Goal: Browse casually

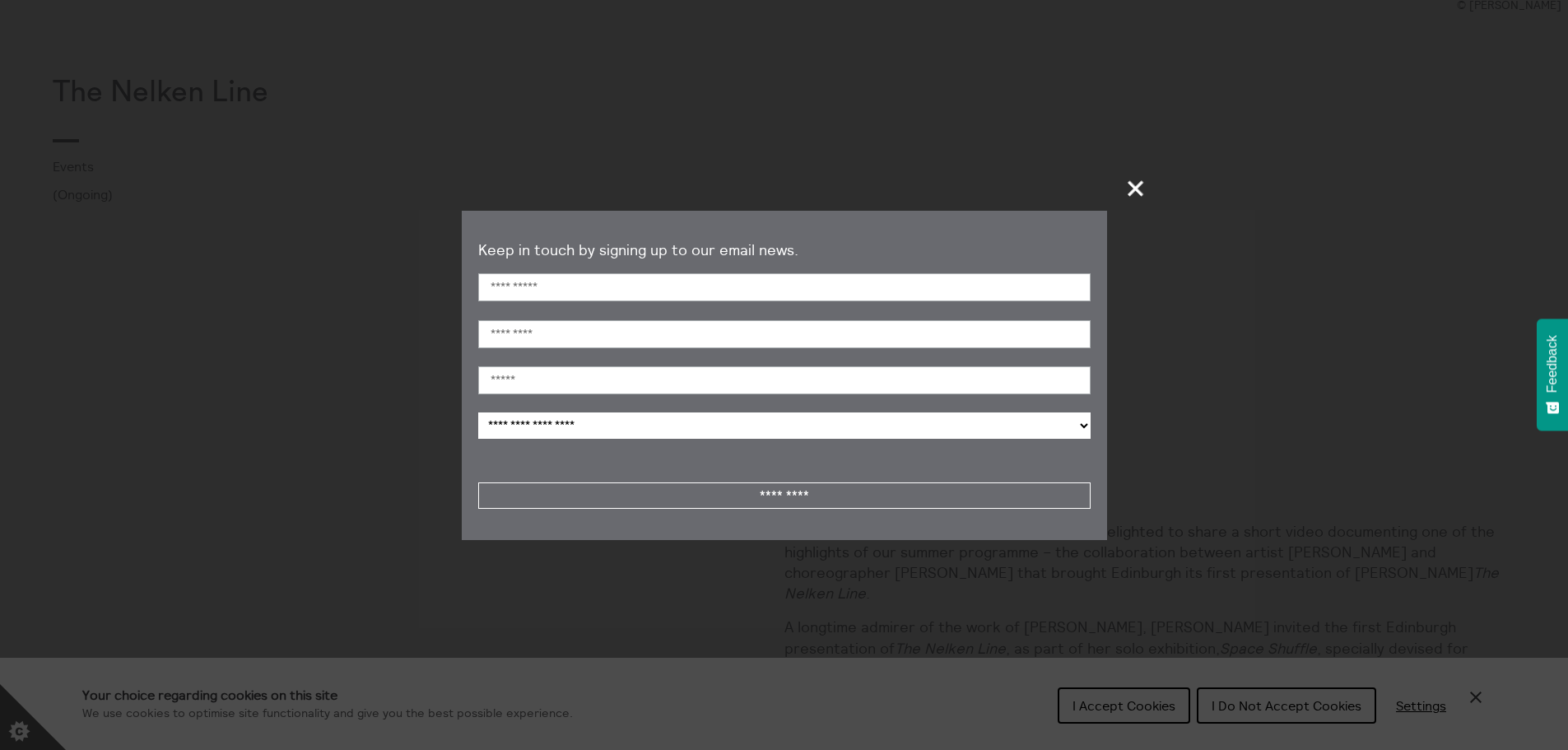
scroll to position [741, 0]
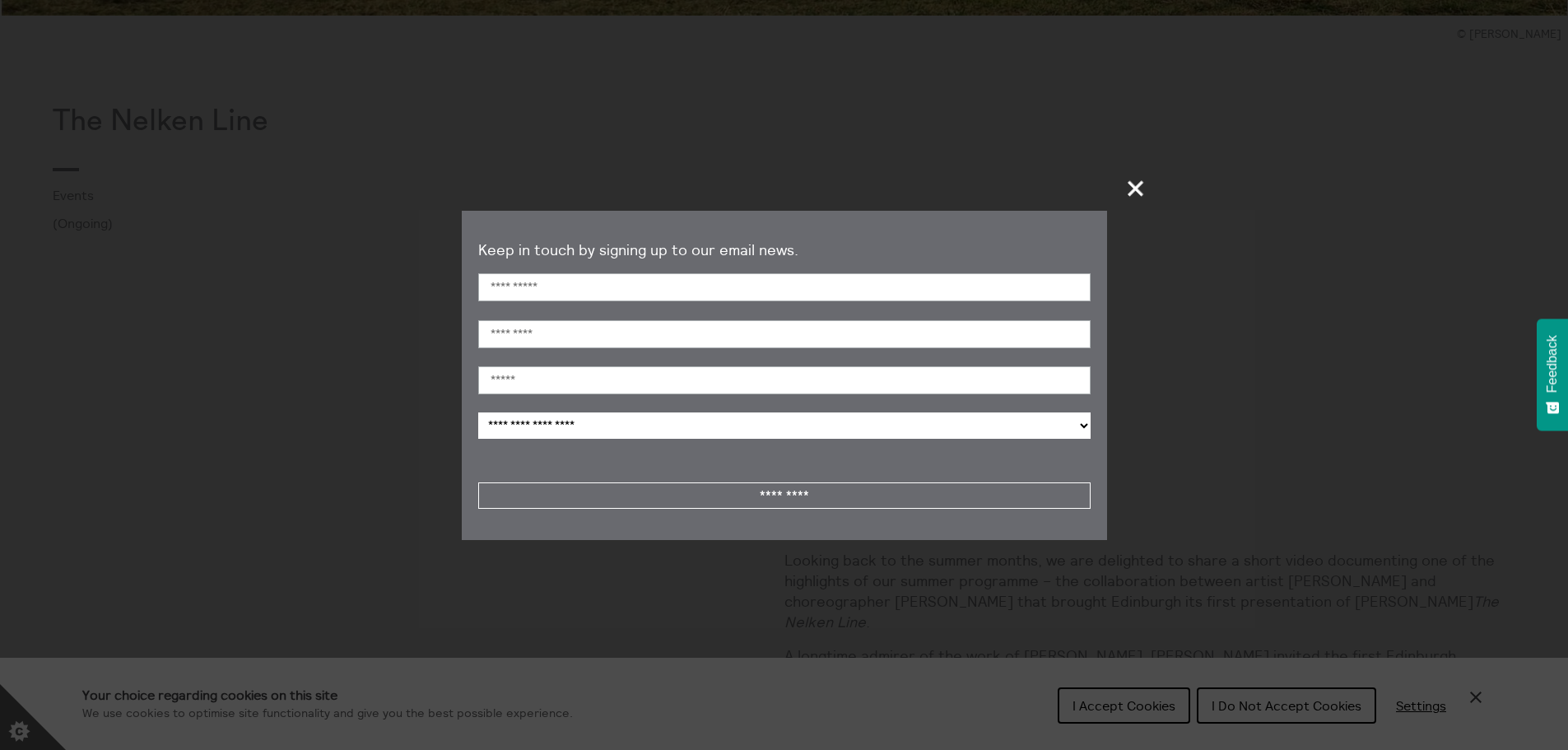
click at [1120, 192] on span "+" at bounding box center [1135, 188] width 48 height 48
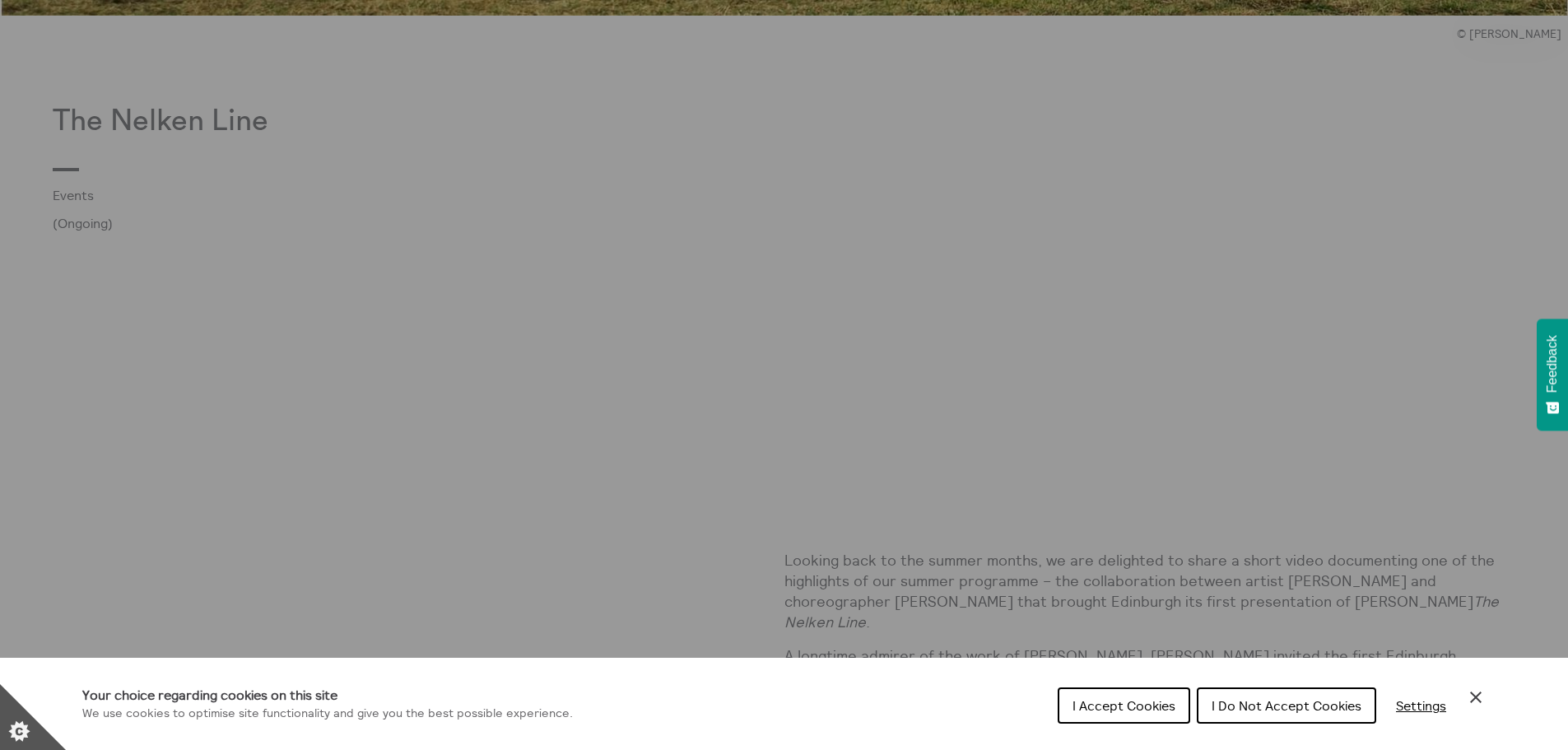
click at [814, 493] on div "Cookie preferences" at bounding box center [784, 375] width 1568 height 750
click at [1040, 572] on div "Cookie preferences" at bounding box center [784, 375] width 1568 height 750
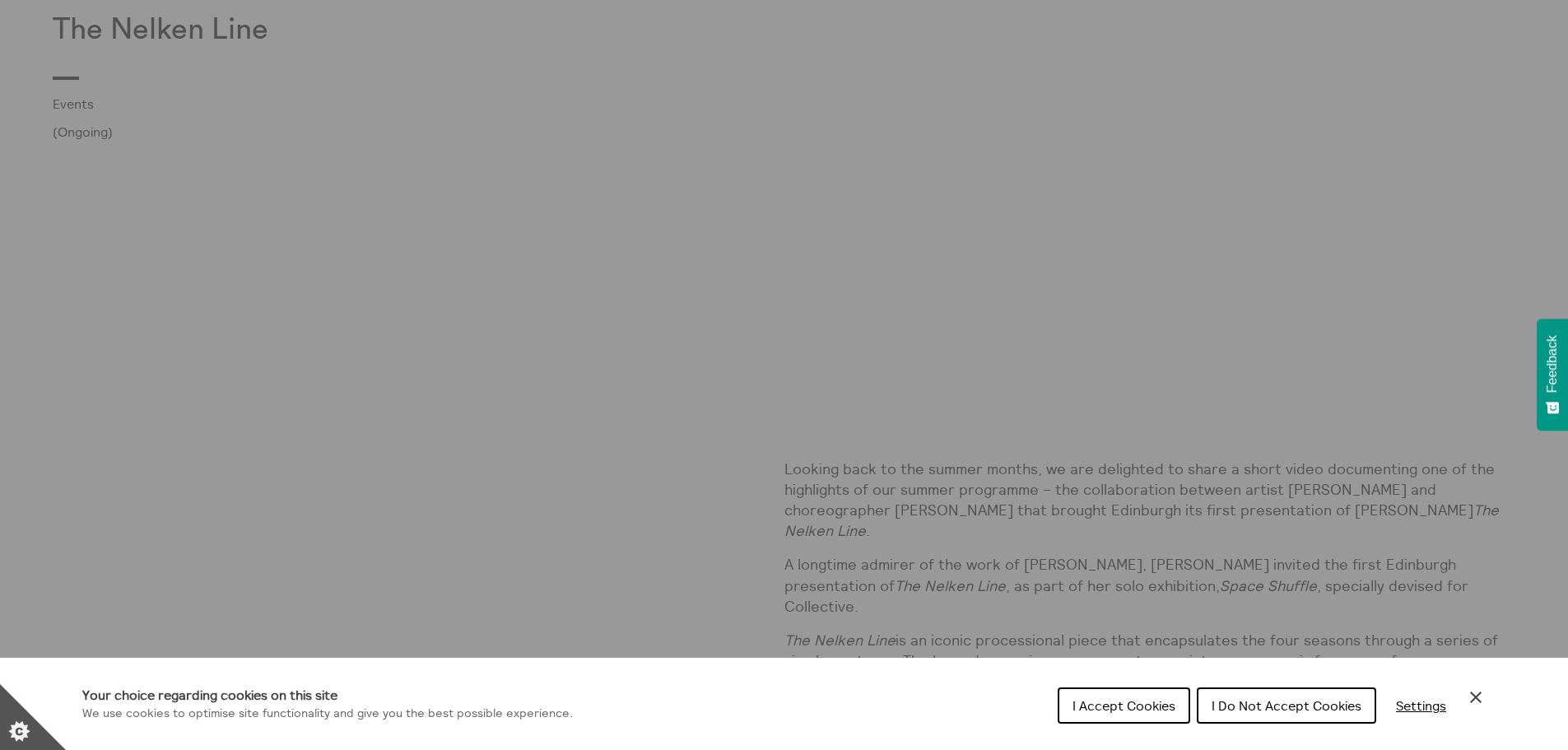
scroll to position [988, 0]
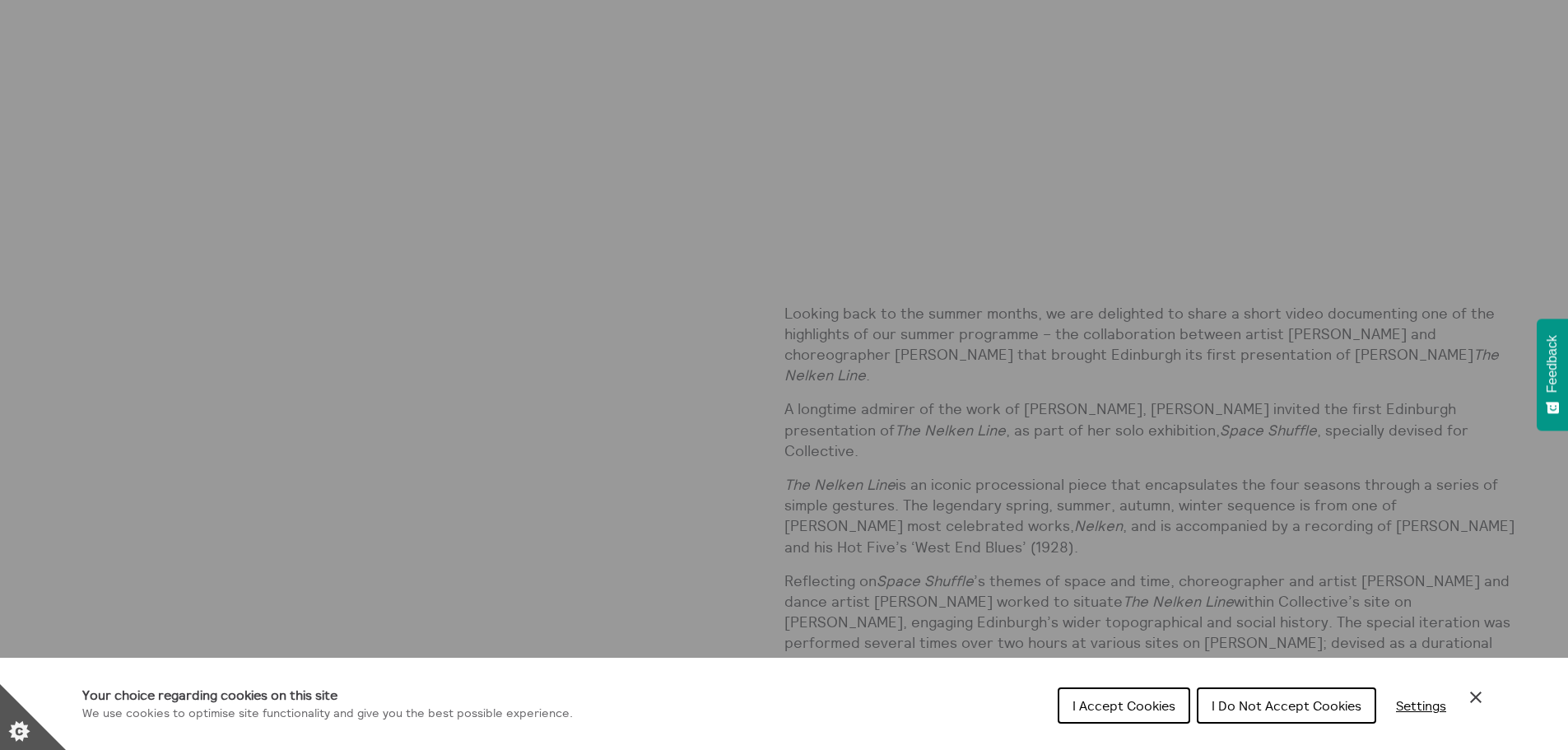
click at [1439, 259] on div "Cookie preferences" at bounding box center [784, 375] width 1568 height 750
click at [823, 236] on div "Cookie preferences" at bounding box center [784, 375] width 1568 height 750
click at [823, 239] on div "Cookie preferences" at bounding box center [784, 375] width 1568 height 750
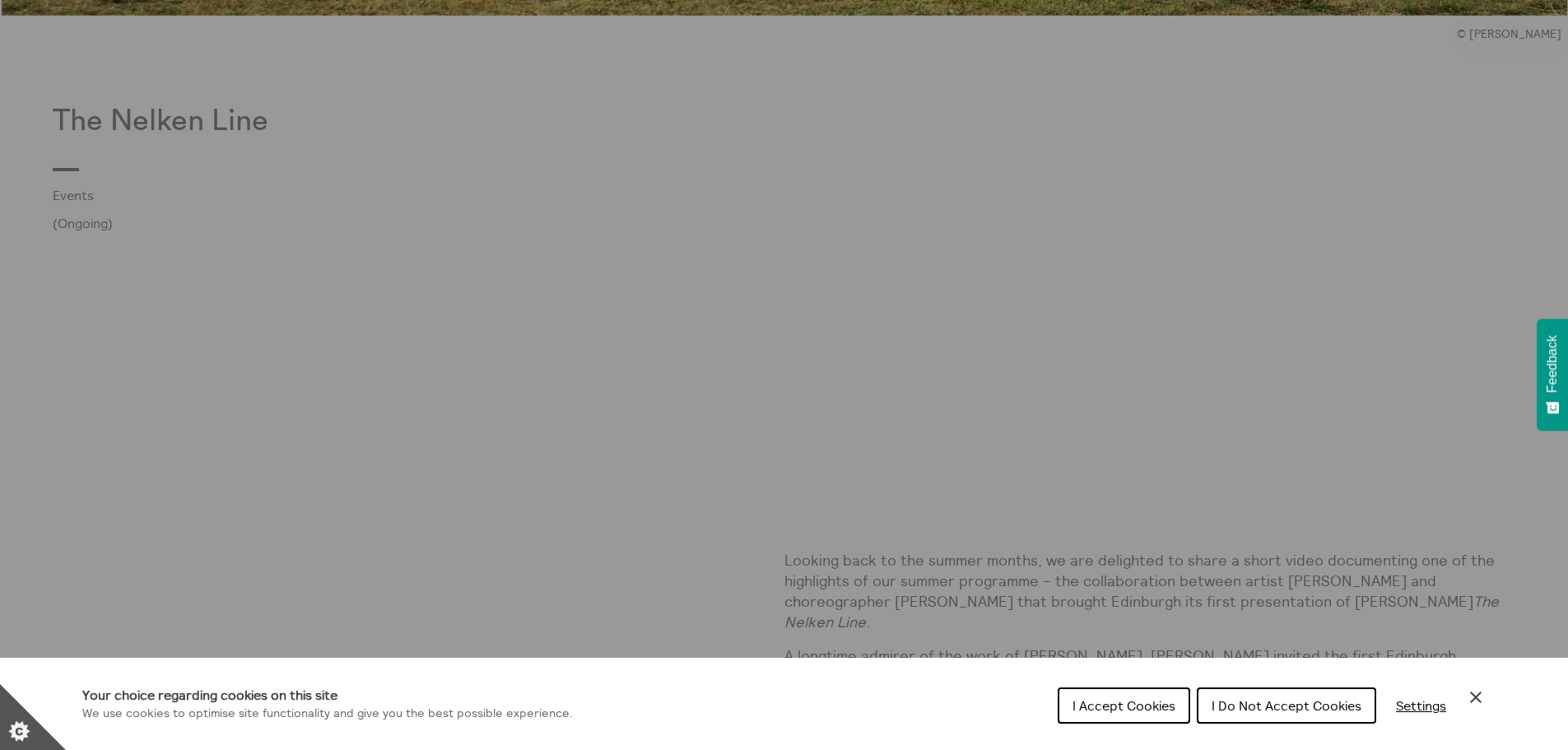
click at [827, 501] on div "Cookie preferences" at bounding box center [784, 375] width 1568 height 750
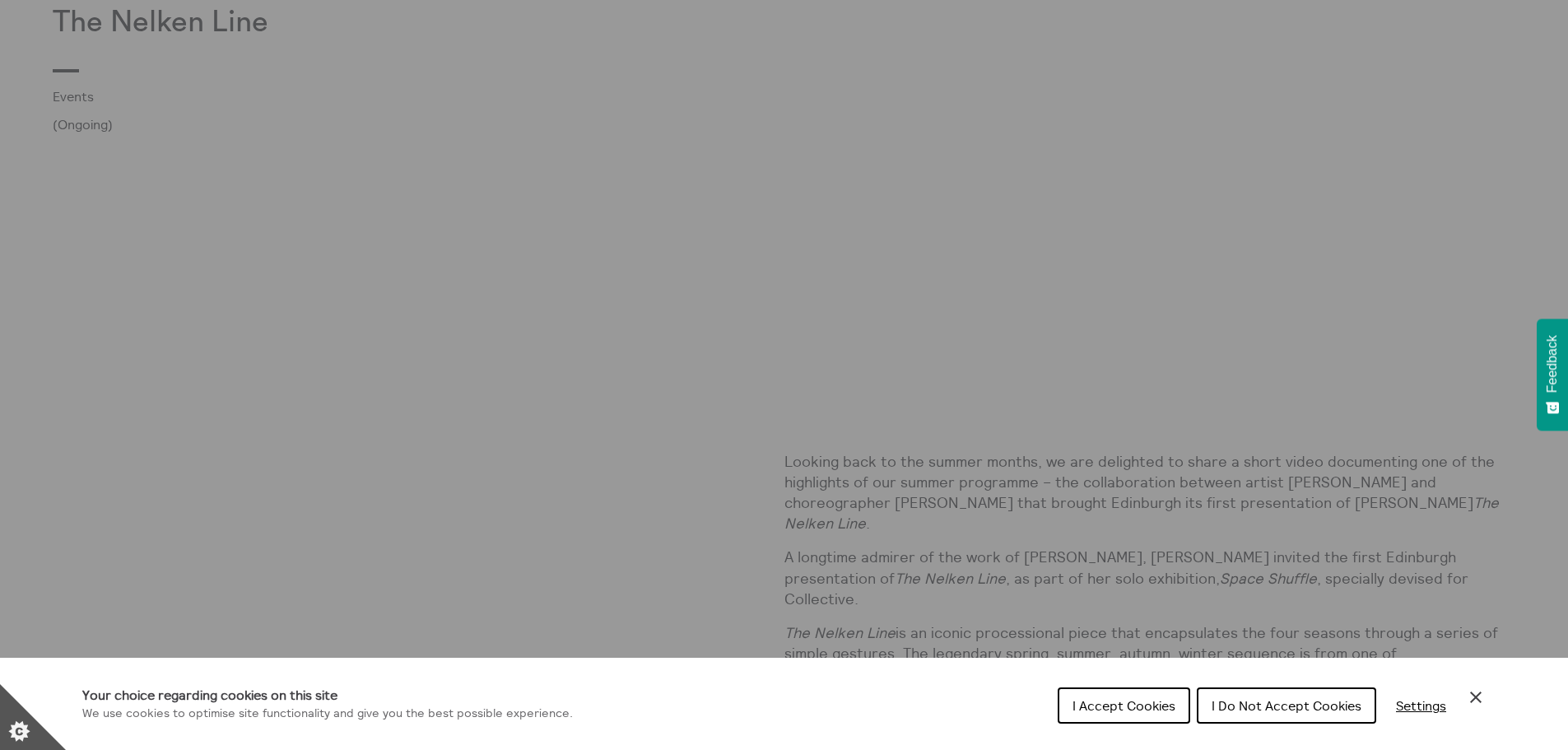
scroll to position [988, 0]
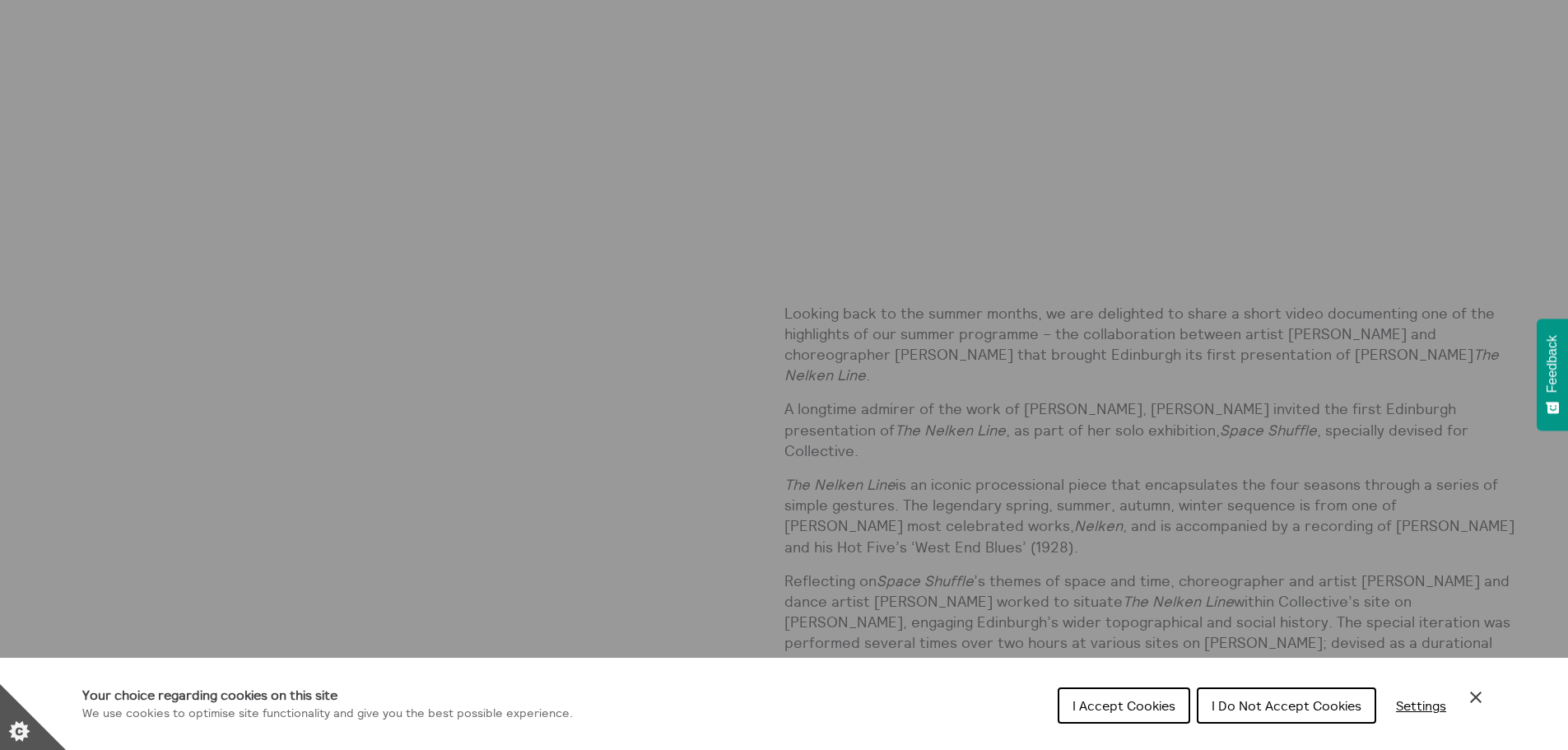
click at [1252, 709] on span "I Do Not Accept Cookies" at bounding box center [1286, 705] width 150 height 16
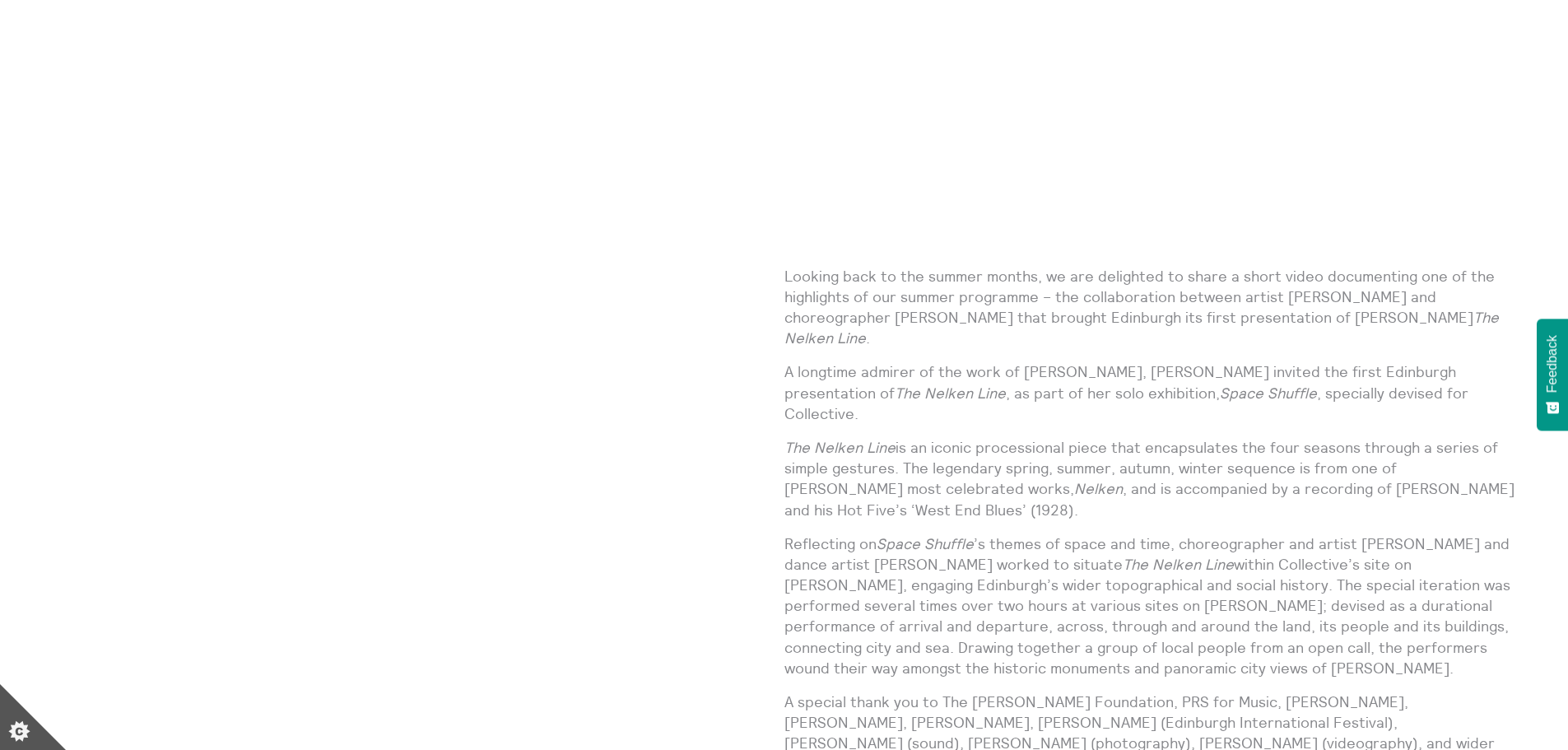
scroll to position [1070, 0]
